Goal: Information Seeking & Learning: Learn about a topic

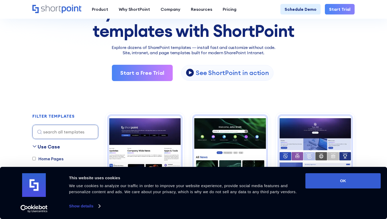
scroll to position [110, 0]
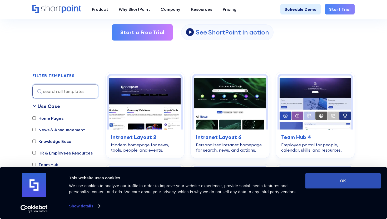
click at [337, 183] on button "OK" at bounding box center [342, 180] width 75 height 15
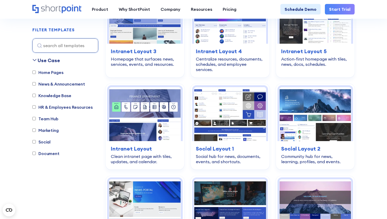
scroll to position [947, 0]
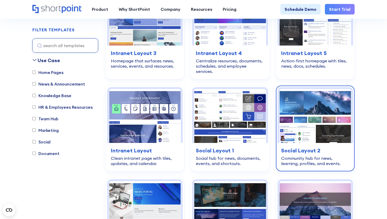
click at [297, 147] on h3 "Social Layout 2" at bounding box center [315, 151] width 68 height 8
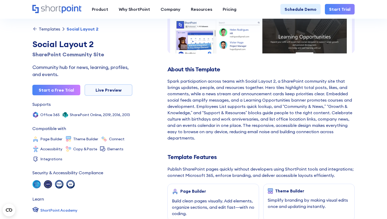
scroll to position [119, 0]
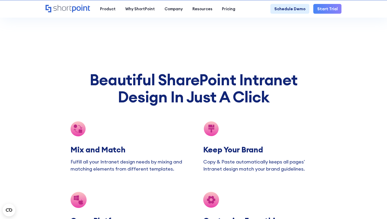
scroll to position [872, 0]
